Goal: Find specific page/section: Find specific page/section

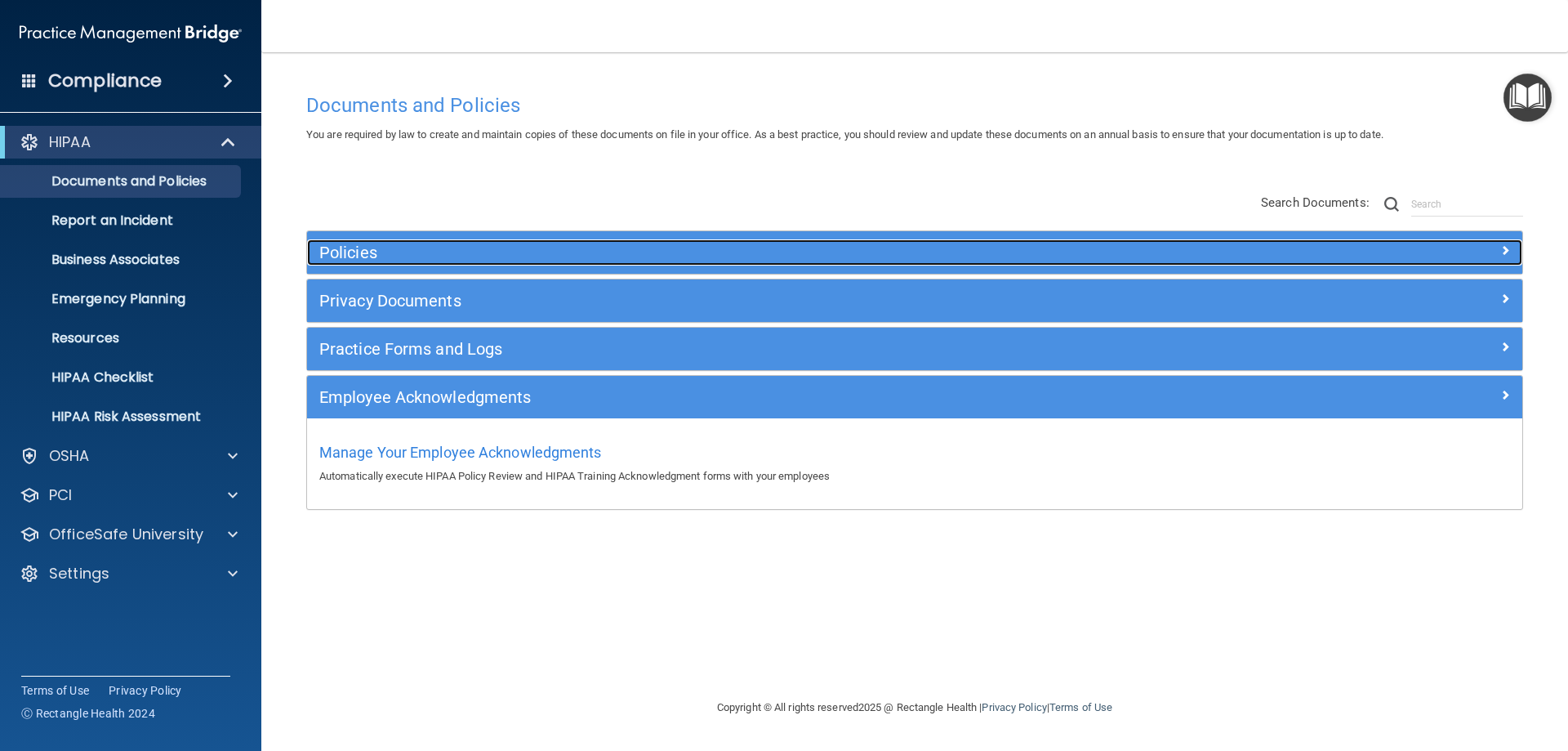
click at [510, 249] on h5 "Policies" at bounding box center [762, 252] width 887 height 18
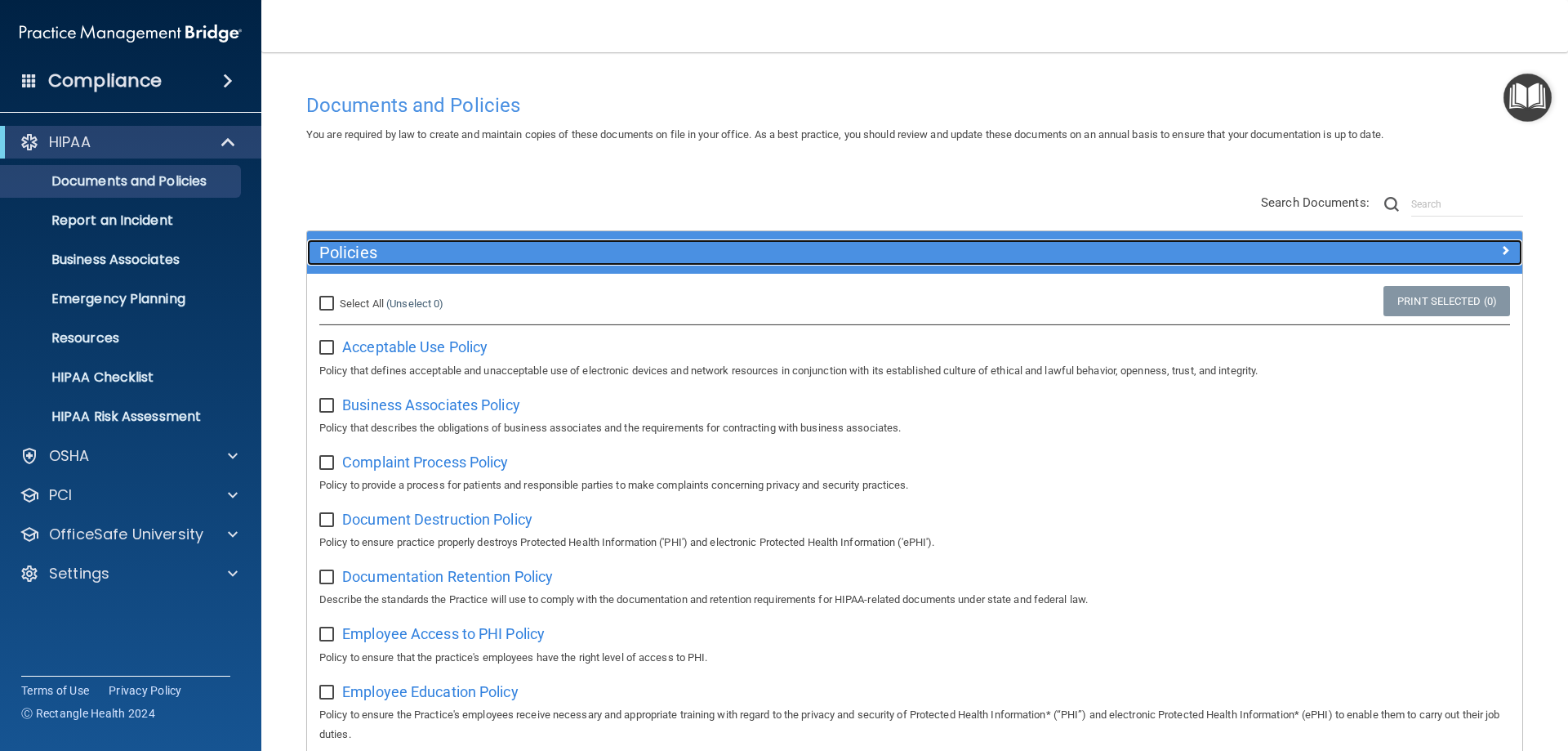
click at [510, 249] on h5 "Policies" at bounding box center [762, 252] width 887 height 18
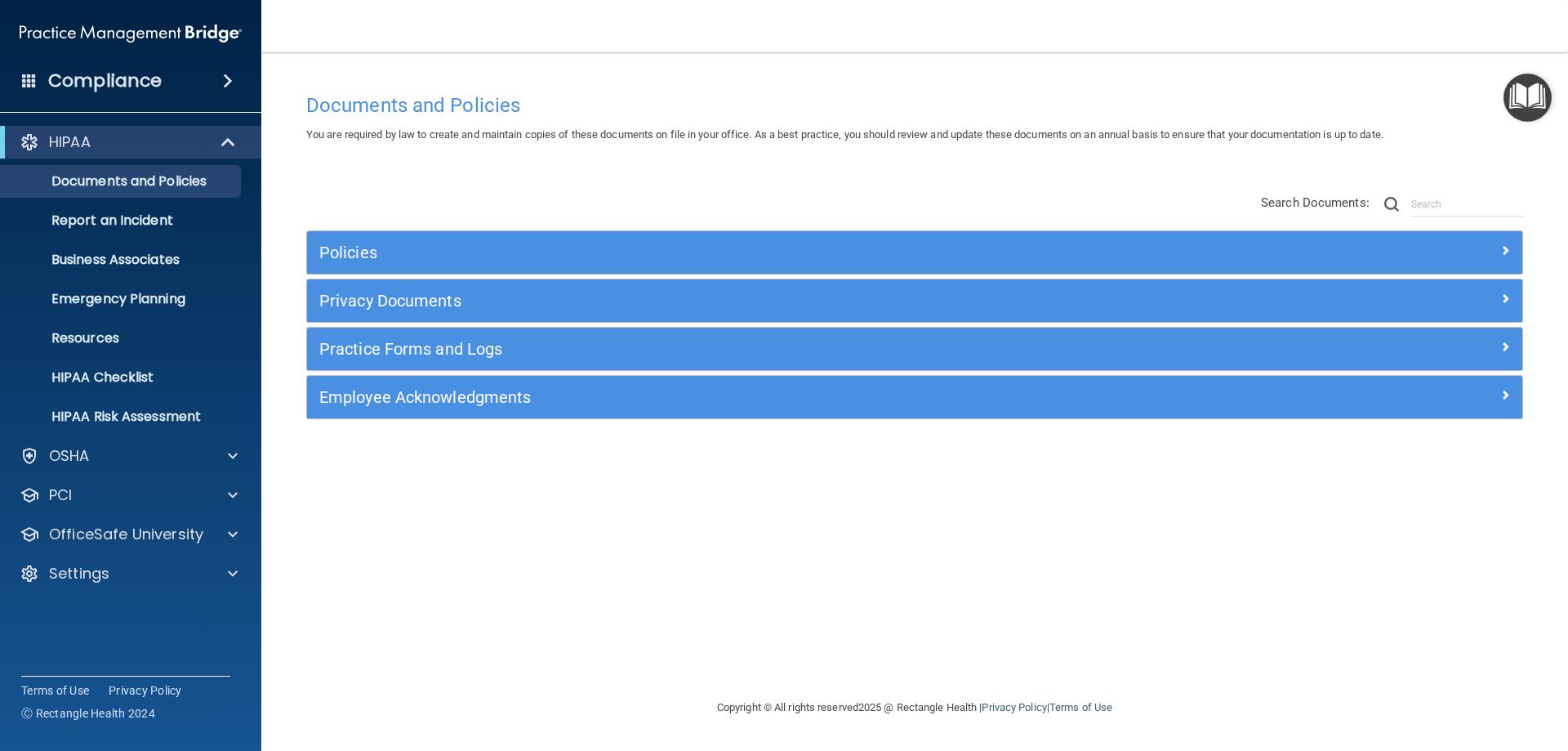
click at [429, 419] on div "Employee Acknowledgments" at bounding box center [915, 397] width 1216 height 42
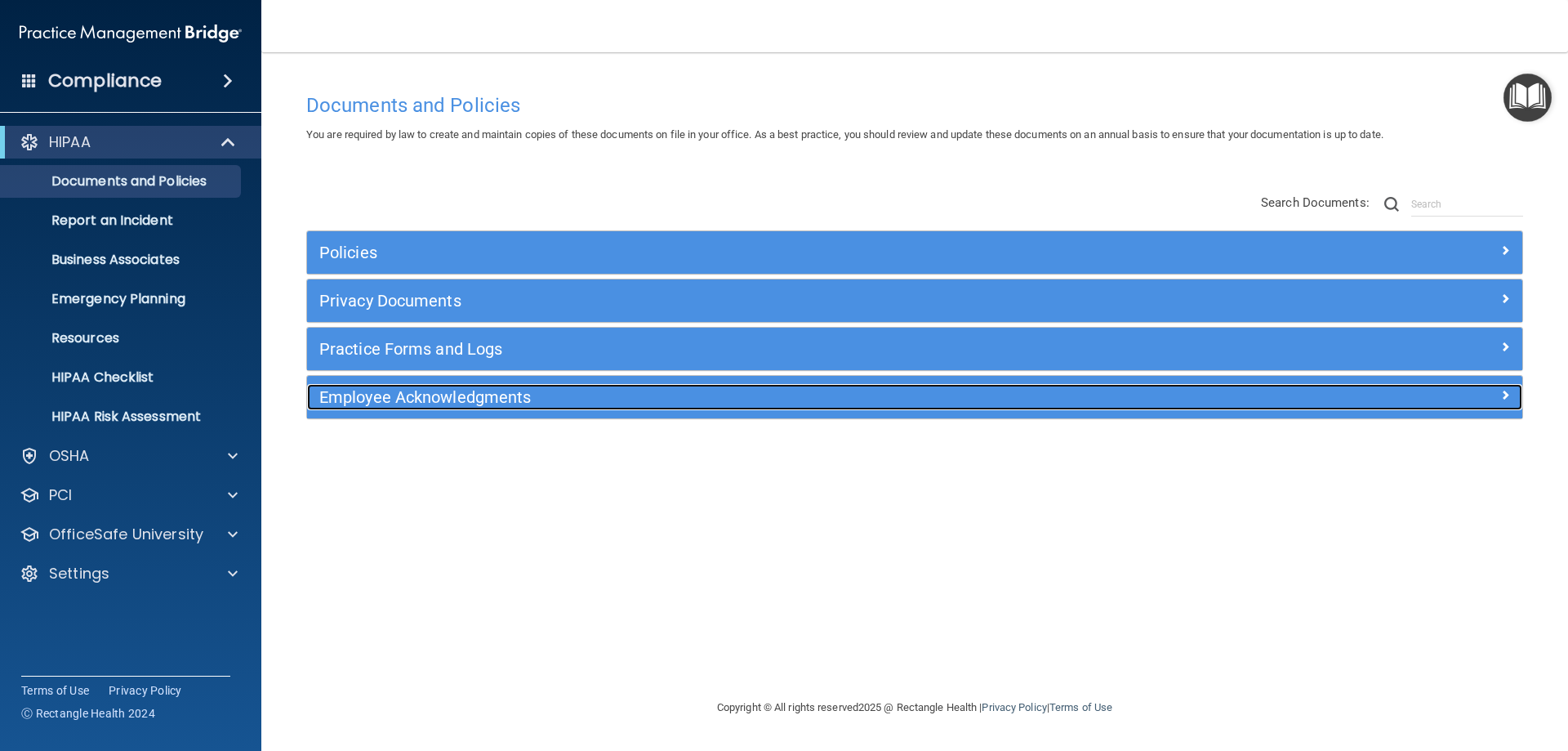
click at [415, 408] on div "Employee Acknowledgments" at bounding box center [763, 397] width 912 height 26
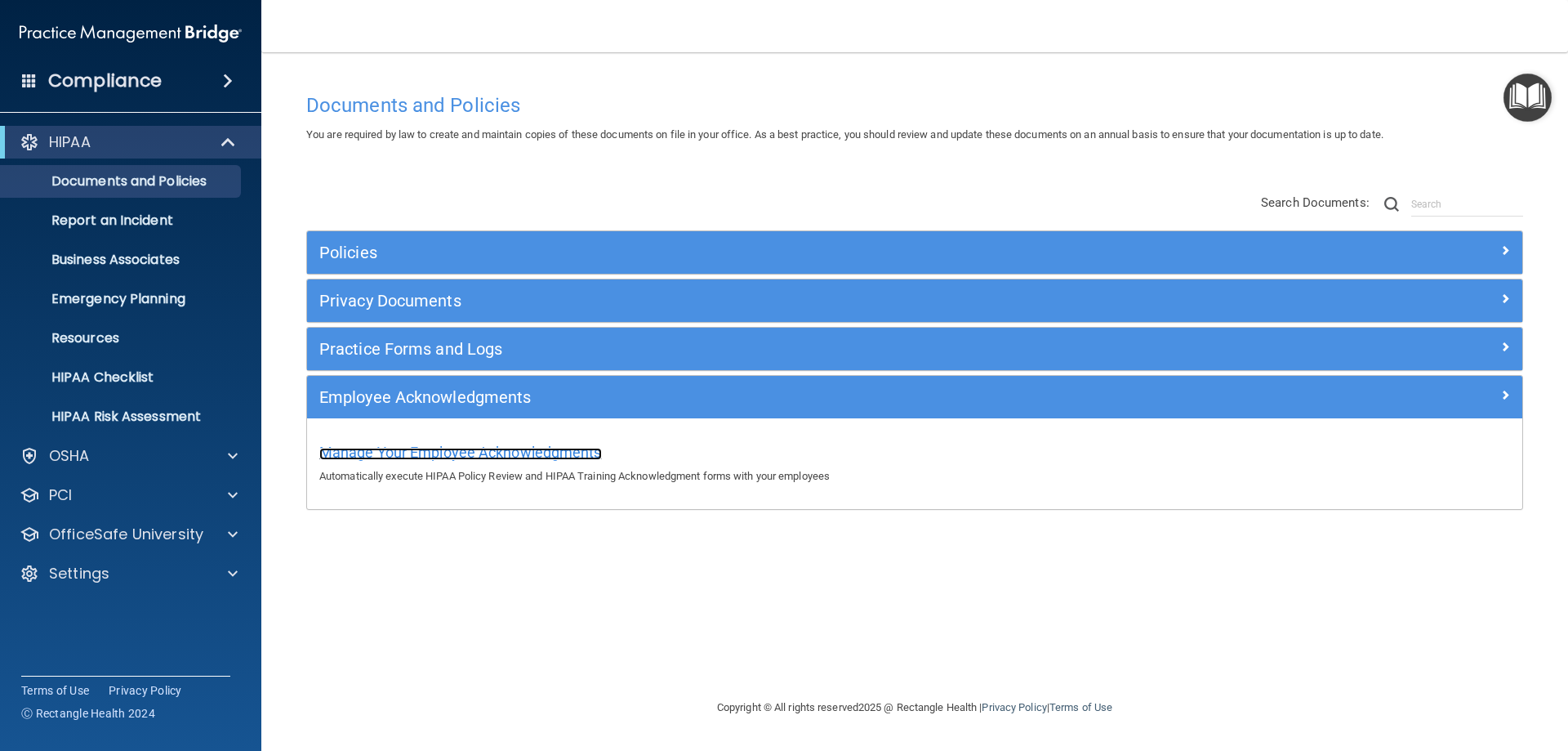
click at [414, 452] on span "Manage Your Employee Acknowledgments" at bounding box center [460, 452] width 283 height 17
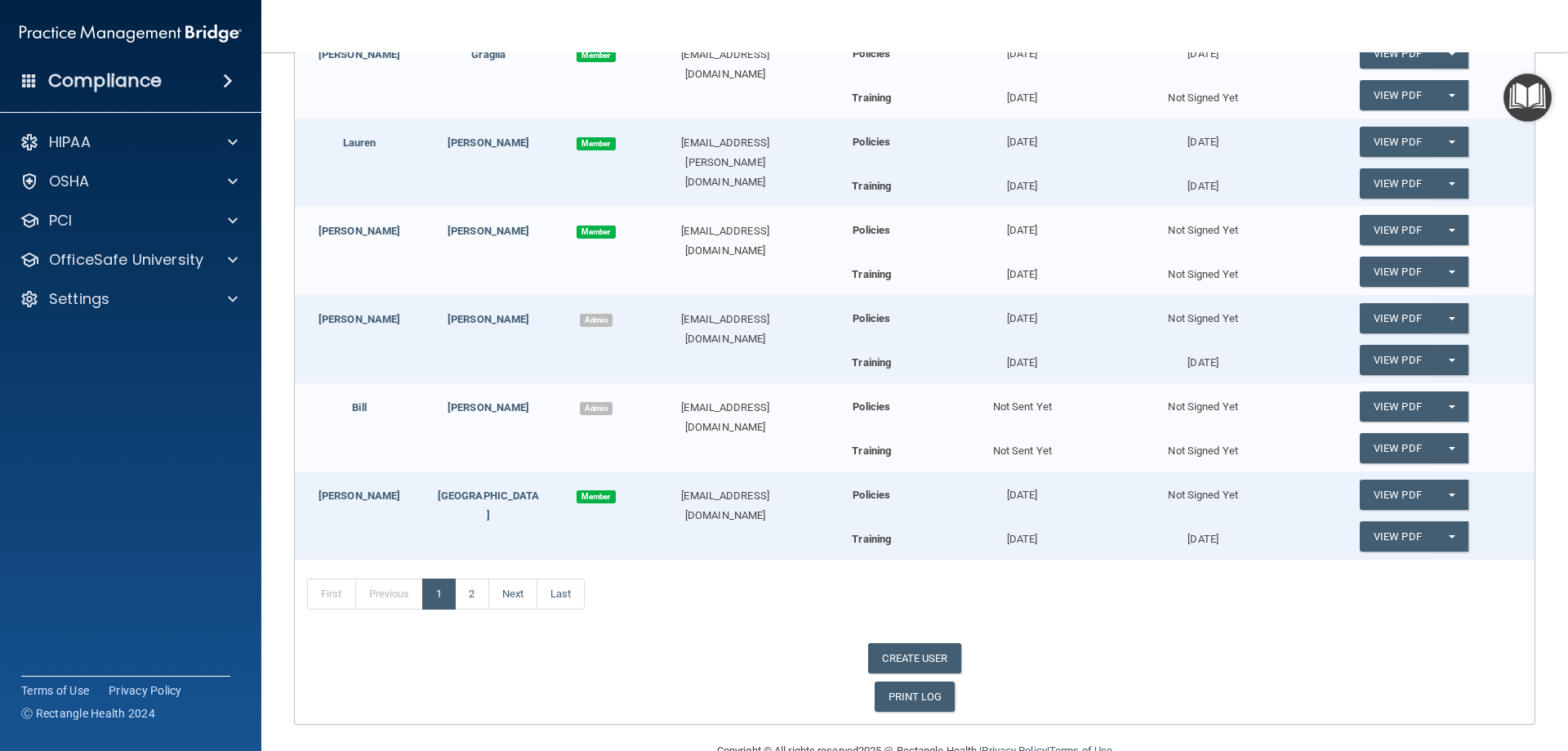
scroll to position [690, 0]
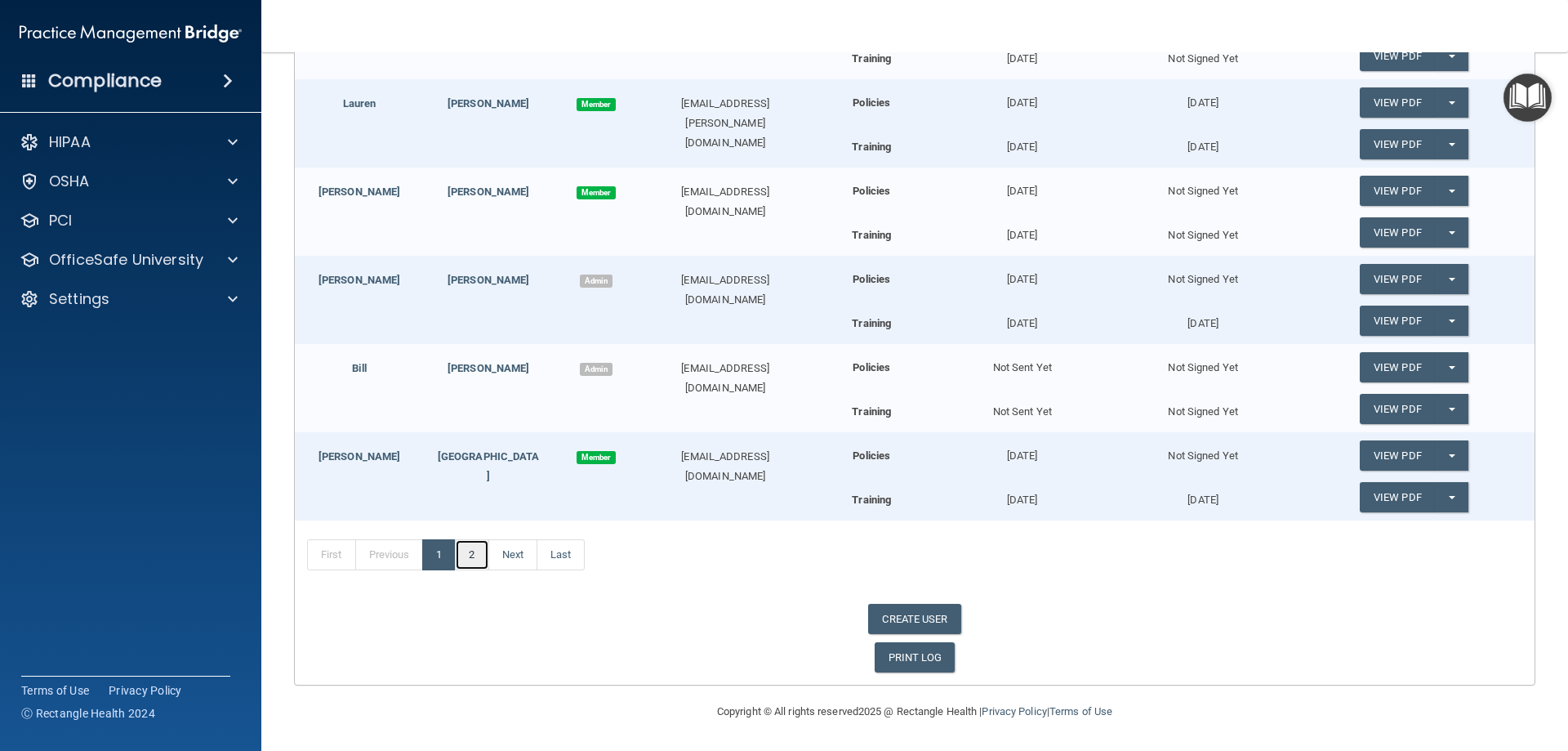
click at [463, 562] on link "2" at bounding box center [471, 555] width 34 height 31
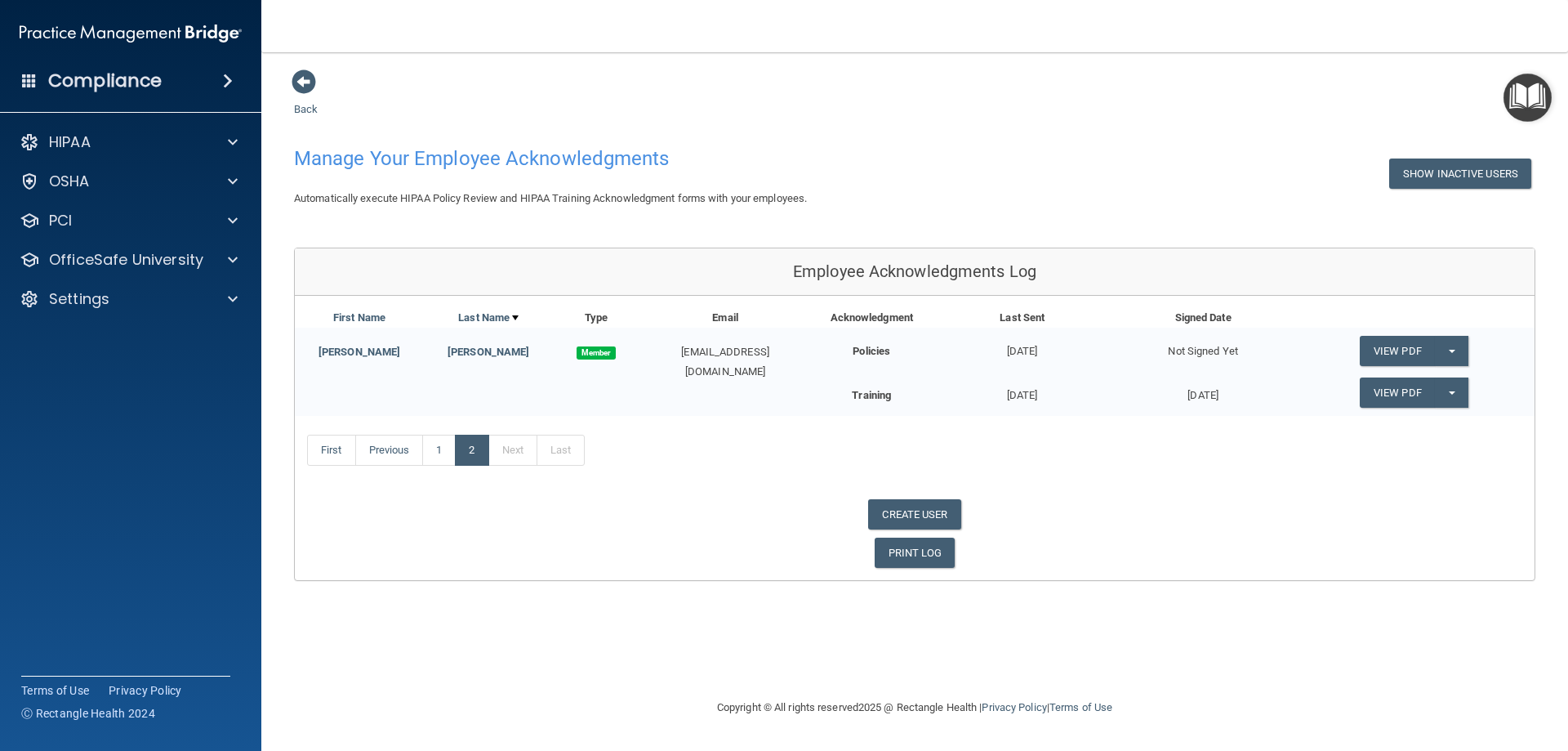
click at [1027, 298] on div "First Name Last Name Type Email Acknowledgment Last Sent Signed Date [PERSON_NA…" at bounding box center [915, 438] width 1239 height 284
click at [443, 453] on link "1" at bounding box center [439, 450] width 34 height 31
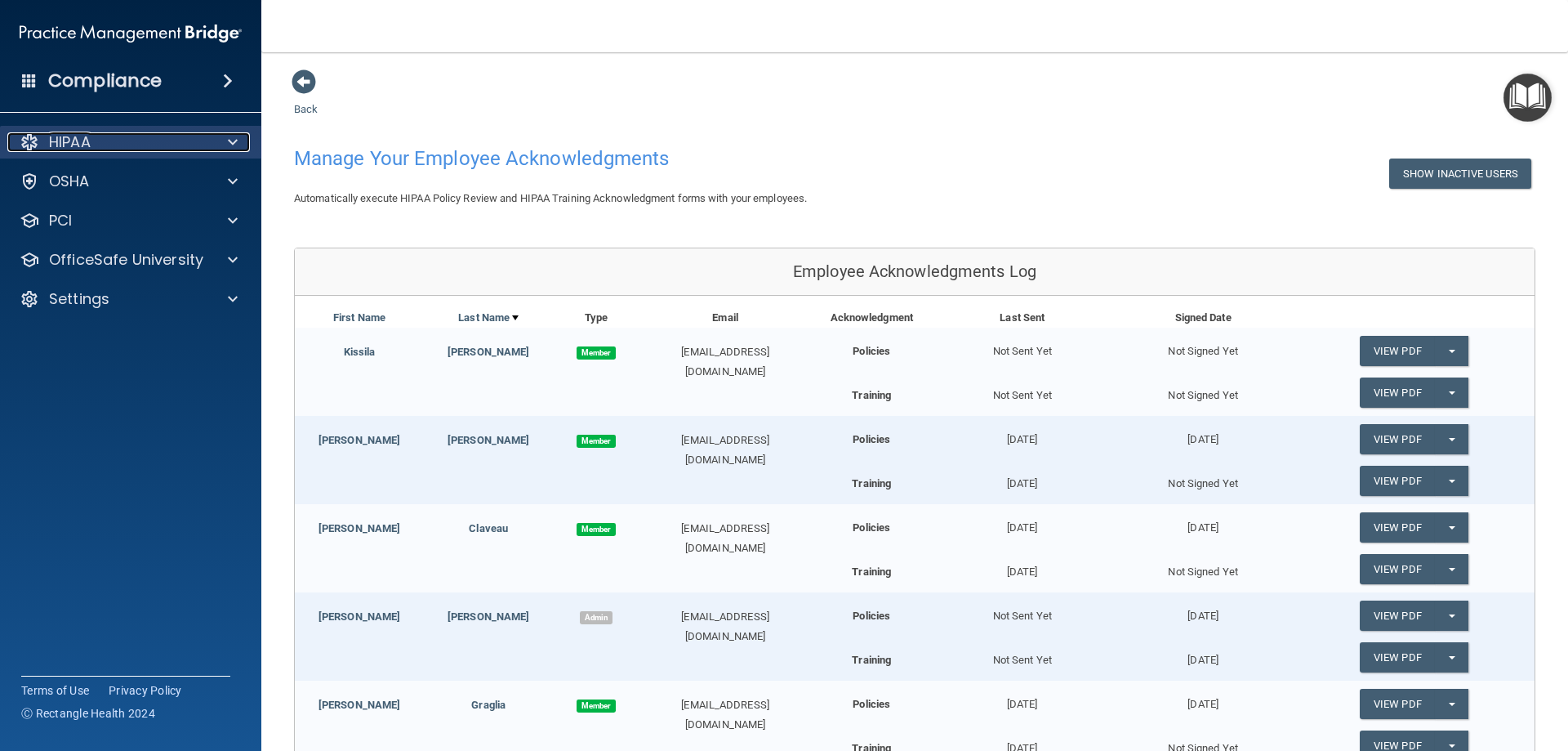
click at [220, 148] on div at bounding box center [230, 142] width 41 height 19
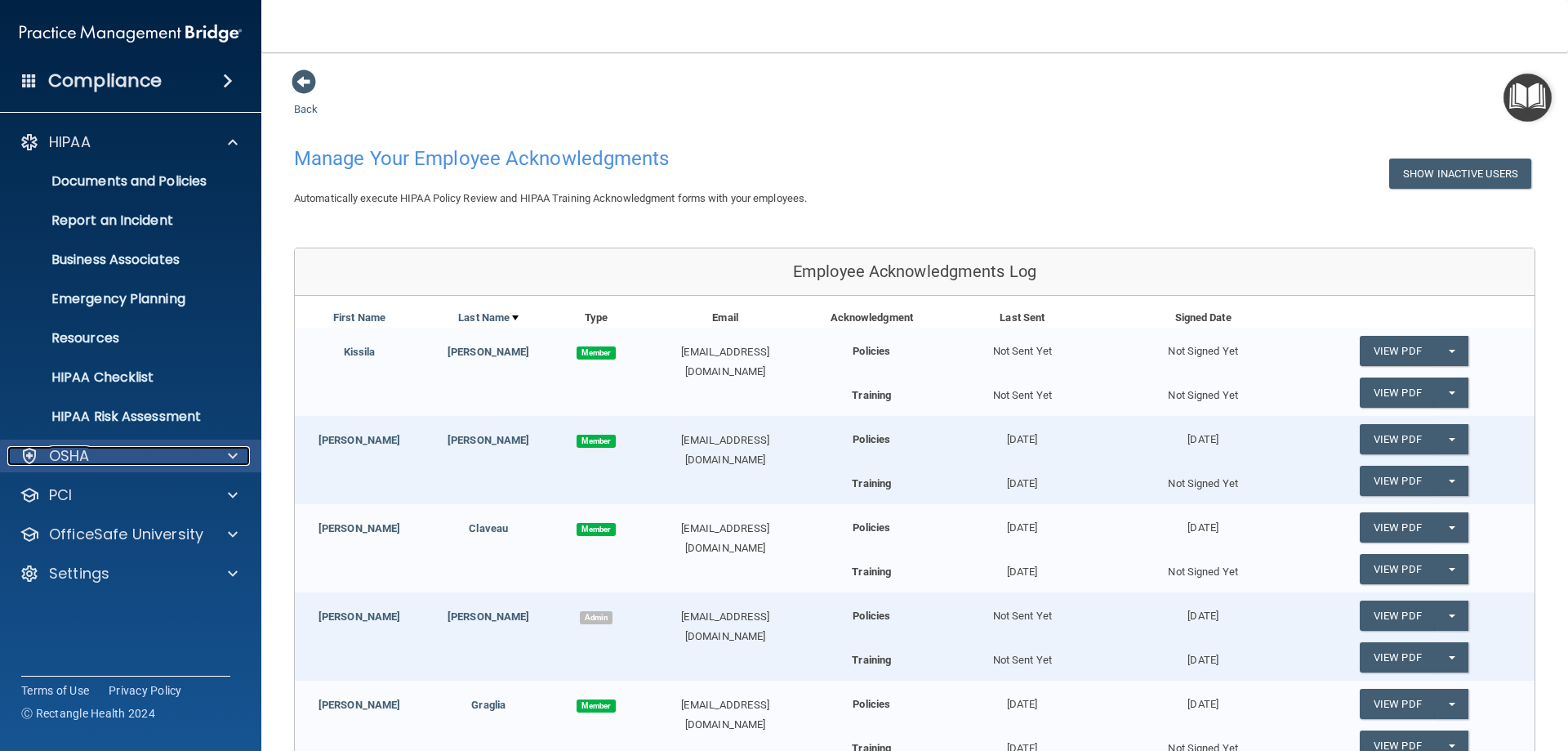
click at [203, 448] on div "OSHA" at bounding box center [108, 456] width 202 height 19
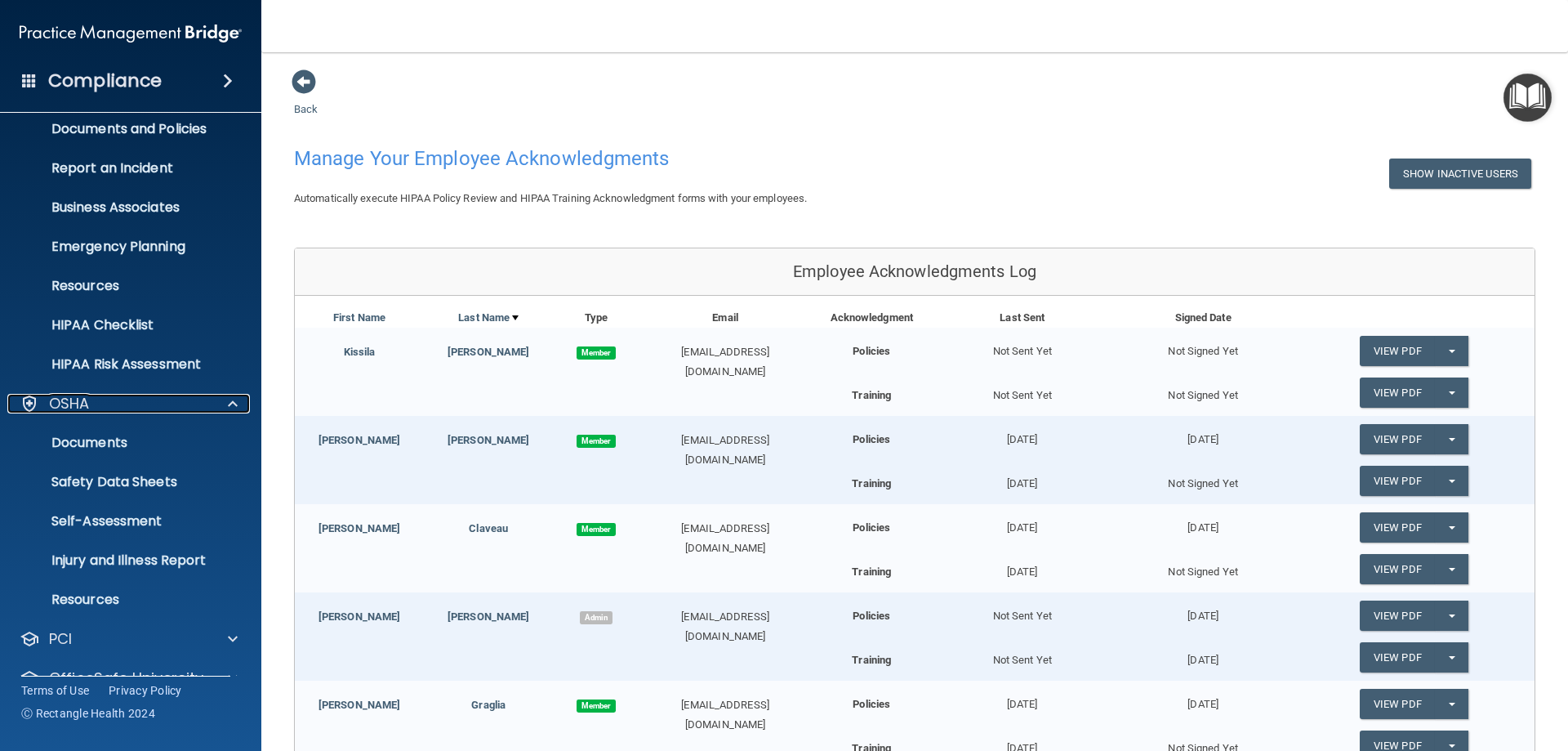
scroll to position [81, 0]
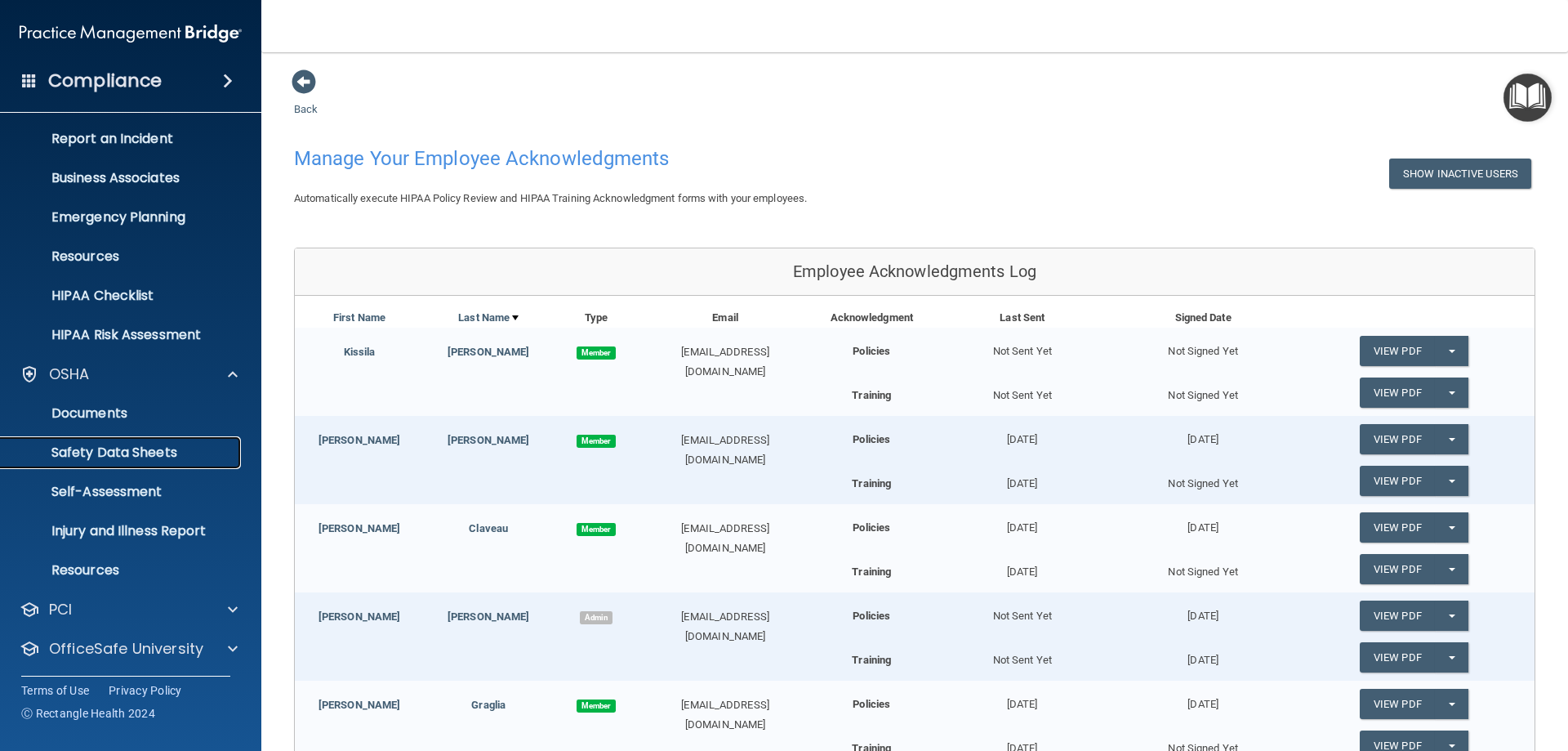
click at [196, 454] on p "Safety Data Sheets" at bounding box center [122, 452] width 223 height 16
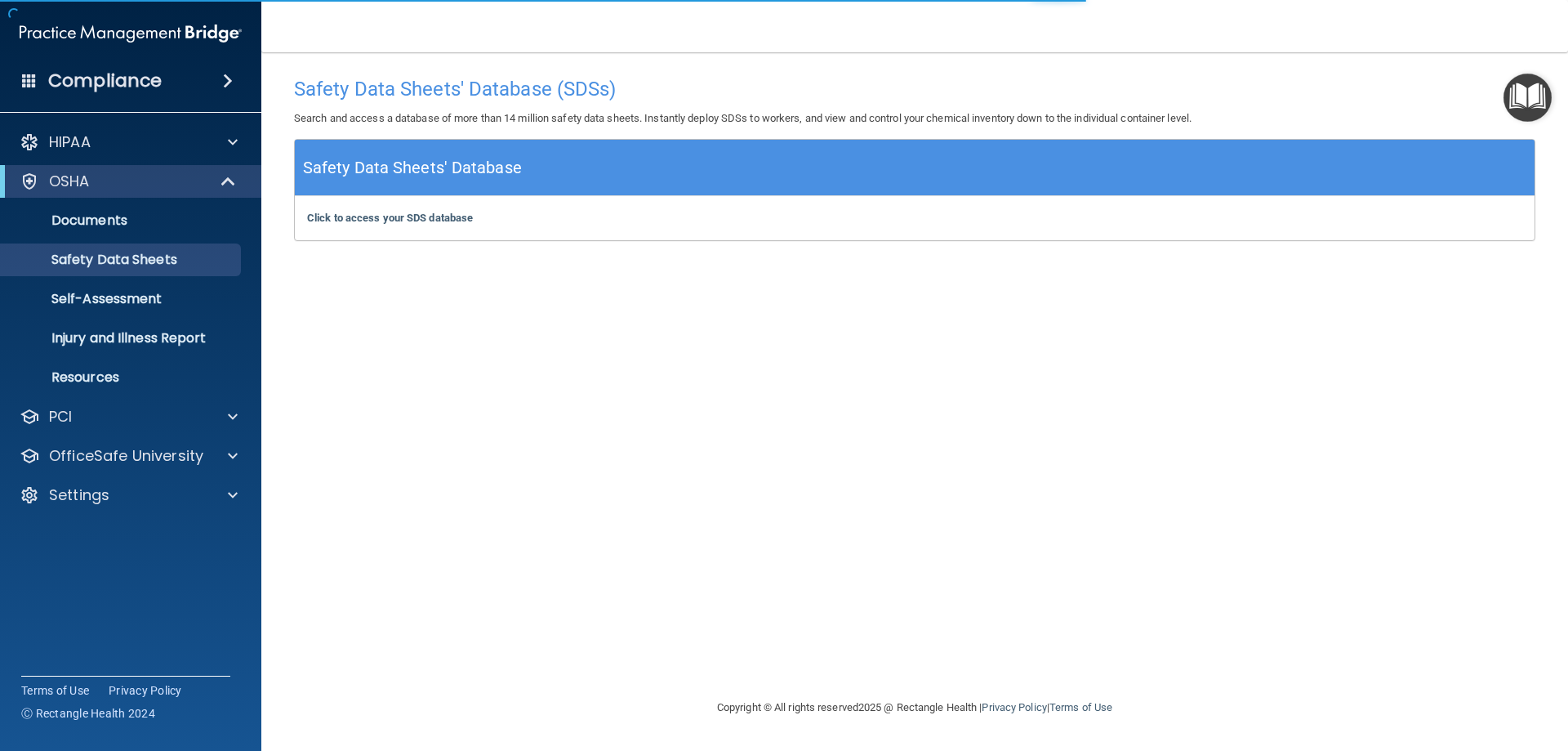
click at [402, 208] on div "Click to access your SDS database Click to access your SDS database" at bounding box center [915, 218] width 1239 height 44
